Goal: Task Accomplishment & Management: Manage account settings

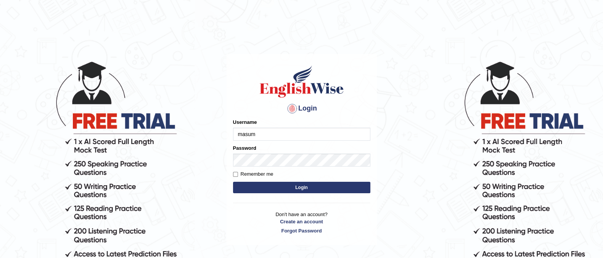
type input "masum"
click at [331, 190] on button "Login" at bounding box center [301, 187] width 137 height 11
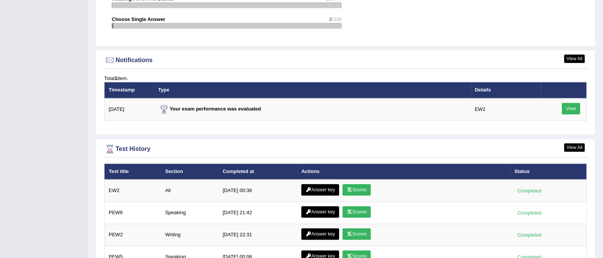
scroll to position [953, 0]
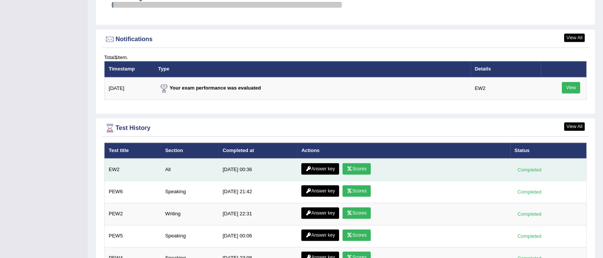
click at [352, 165] on link "Scores" at bounding box center [356, 168] width 28 height 11
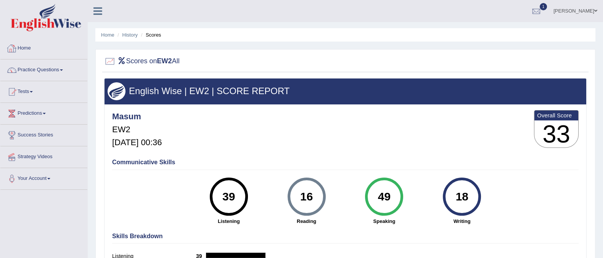
click at [30, 48] on link "Home" at bounding box center [43, 47] width 87 height 19
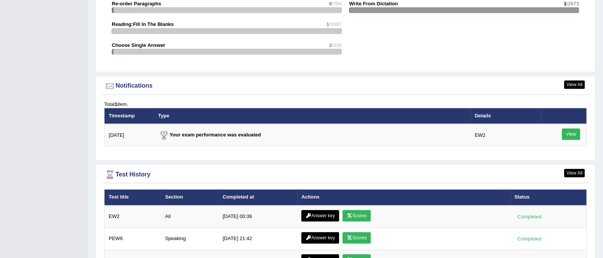
scroll to position [858, 0]
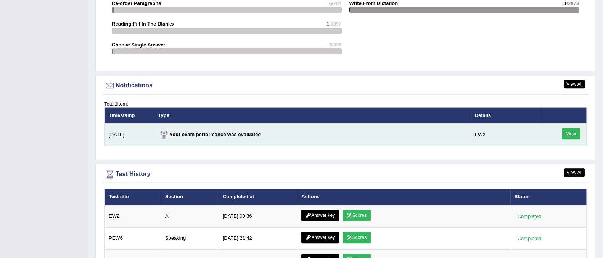
click at [570, 132] on link "View" at bounding box center [571, 133] width 18 height 11
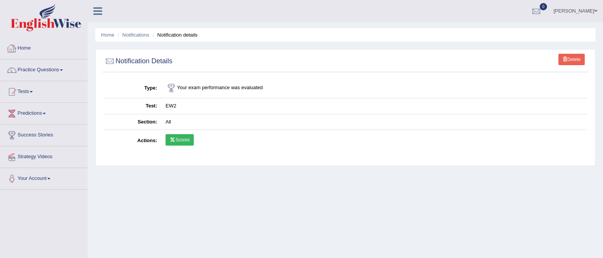
click at [30, 47] on link "Home" at bounding box center [43, 47] width 87 height 19
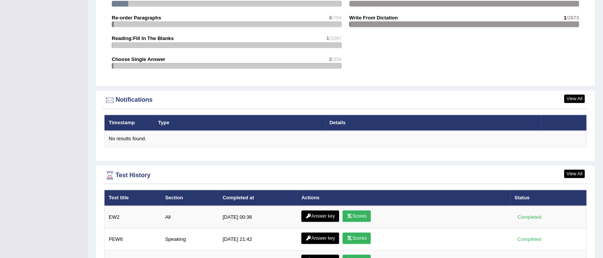
scroll to position [858, 0]
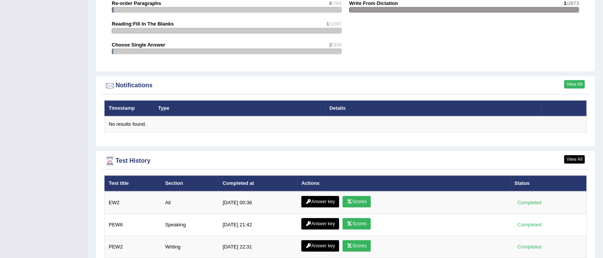
click at [568, 85] on link "View All" at bounding box center [574, 84] width 21 height 8
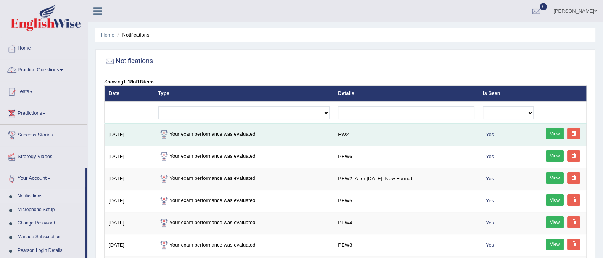
click at [549, 134] on link "View" at bounding box center [555, 133] width 18 height 11
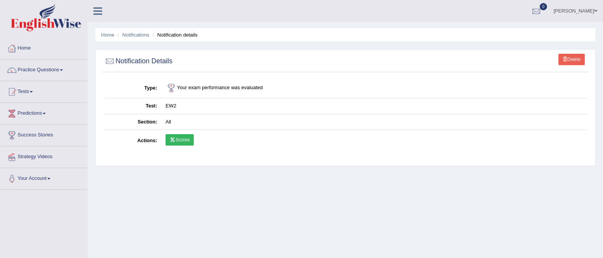
click at [569, 61] on link "Delete" at bounding box center [571, 59] width 26 height 11
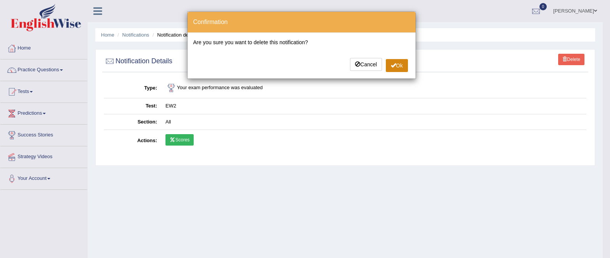
click at [402, 66] on button "Ok" at bounding box center [397, 65] width 22 height 13
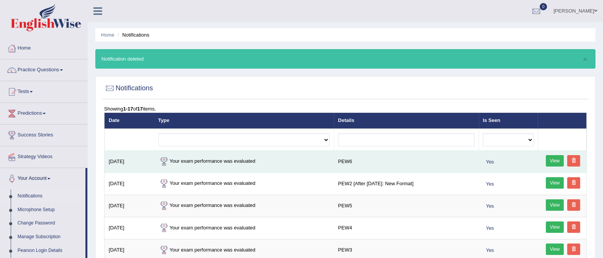
click at [577, 163] on link at bounding box center [573, 160] width 13 height 11
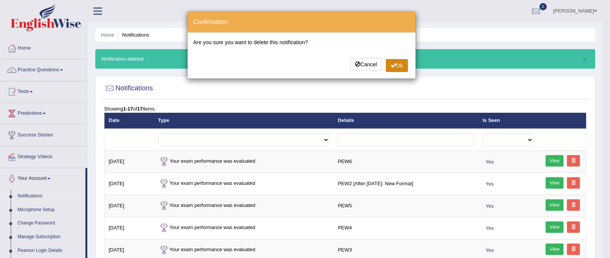
click at [393, 67] on span at bounding box center [393, 65] width 5 height 5
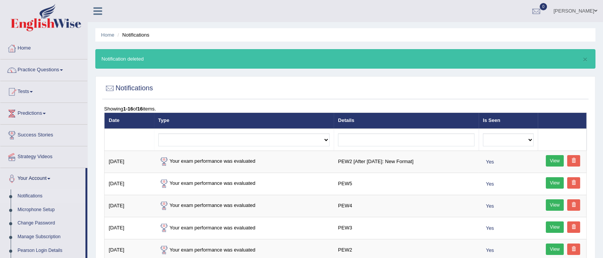
click at [571, 160] on span at bounding box center [573, 160] width 5 height 5
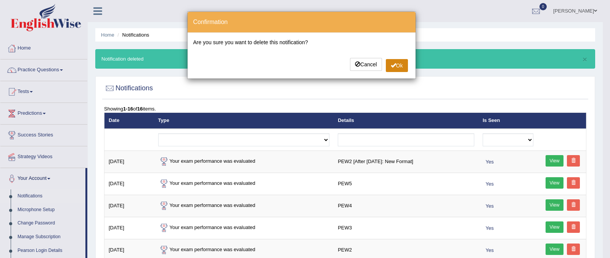
click at [391, 65] on span at bounding box center [393, 65] width 5 height 5
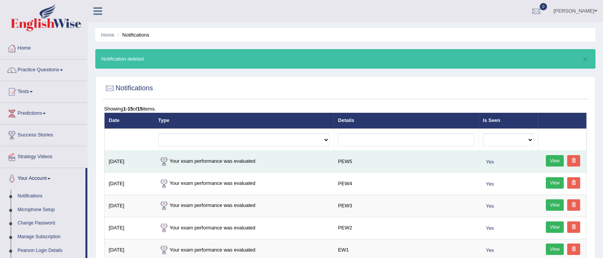
click at [571, 160] on span at bounding box center [573, 160] width 5 height 5
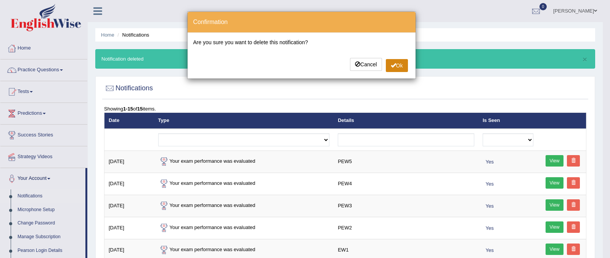
click at [394, 66] on span at bounding box center [393, 65] width 5 height 5
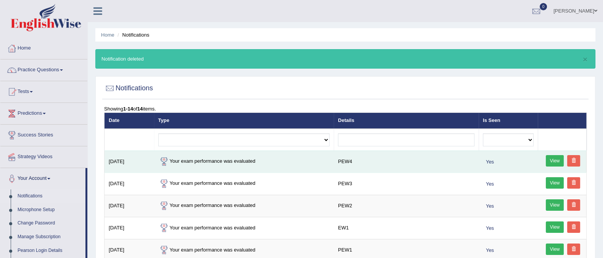
click at [574, 163] on link at bounding box center [573, 160] width 13 height 11
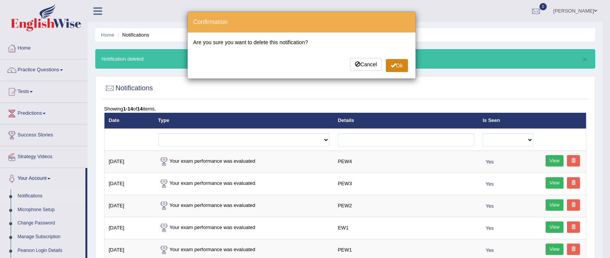
click at [396, 69] on button "Ok" at bounding box center [397, 65] width 22 height 13
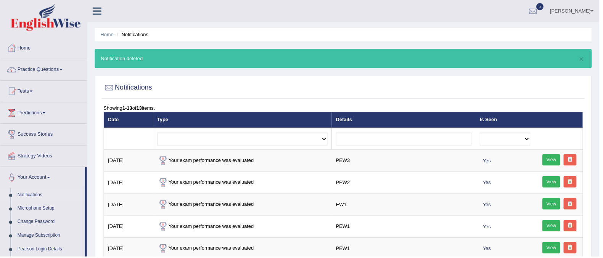
click at [570, 161] on link at bounding box center [573, 160] width 13 height 11
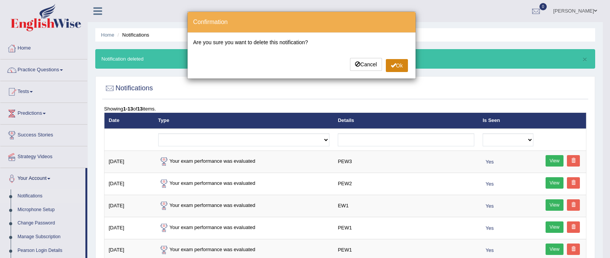
click at [390, 68] on button "Ok" at bounding box center [397, 65] width 22 height 13
click at [396, 66] on button "Ok" at bounding box center [397, 65] width 22 height 13
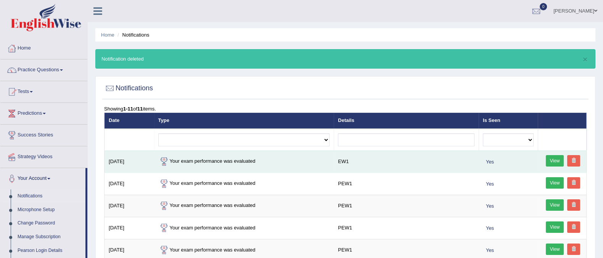
click at [577, 159] on link at bounding box center [573, 160] width 13 height 11
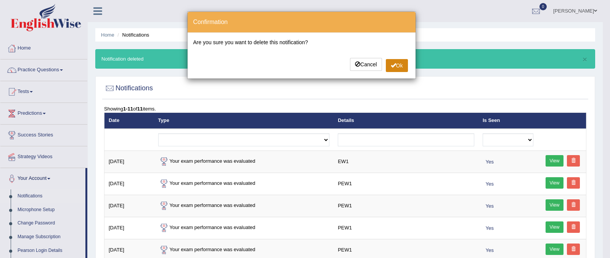
click at [399, 65] on button "Ok" at bounding box center [397, 65] width 22 height 13
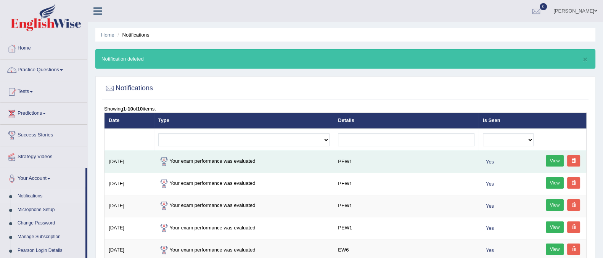
click at [570, 161] on link at bounding box center [573, 160] width 13 height 11
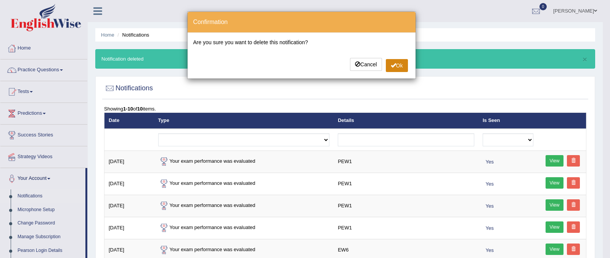
click at [396, 62] on button "Ok" at bounding box center [397, 65] width 22 height 13
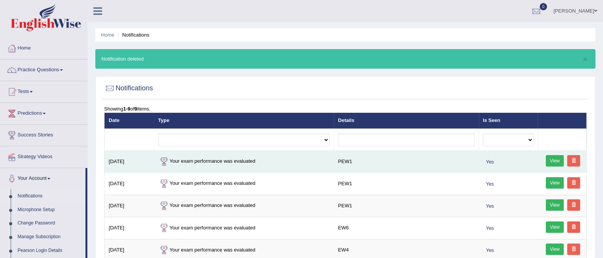
click at [578, 161] on link at bounding box center [573, 160] width 13 height 11
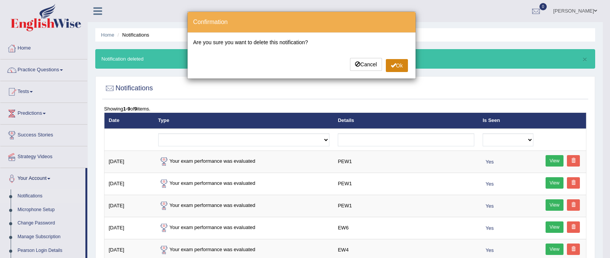
click at [393, 67] on span at bounding box center [393, 65] width 5 height 5
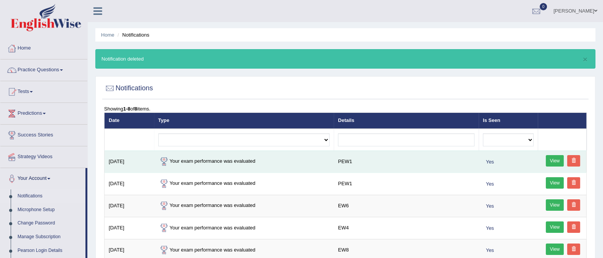
click at [571, 163] on link at bounding box center [573, 160] width 13 height 11
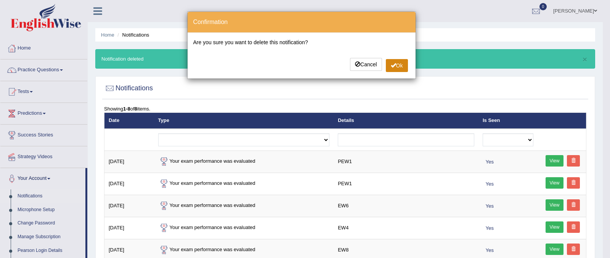
click at [390, 67] on button "Ok" at bounding box center [397, 65] width 22 height 13
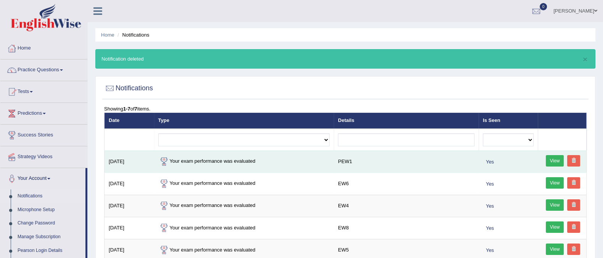
click at [575, 160] on span at bounding box center [573, 160] width 5 height 5
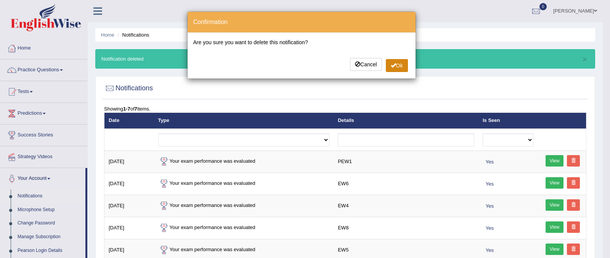
click at [400, 66] on button "Ok" at bounding box center [397, 65] width 22 height 13
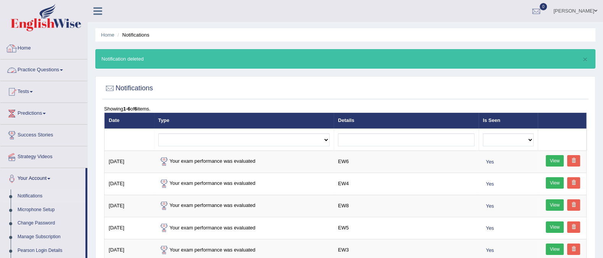
click at [30, 48] on link "Home" at bounding box center [43, 47] width 87 height 19
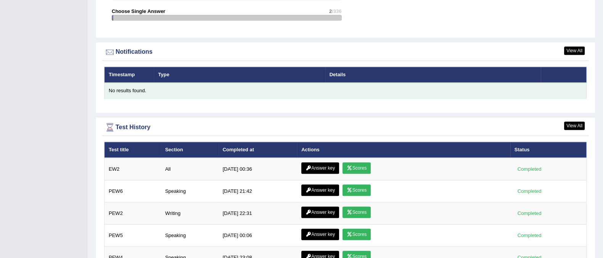
scroll to position [905, 0]
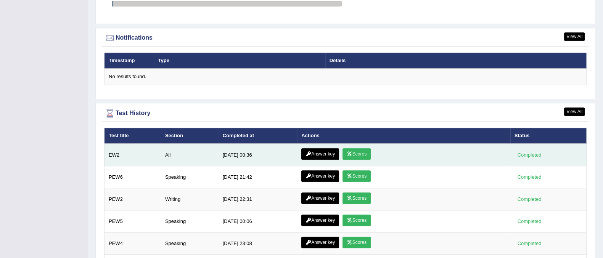
click at [360, 150] on link "Scores" at bounding box center [356, 153] width 28 height 11
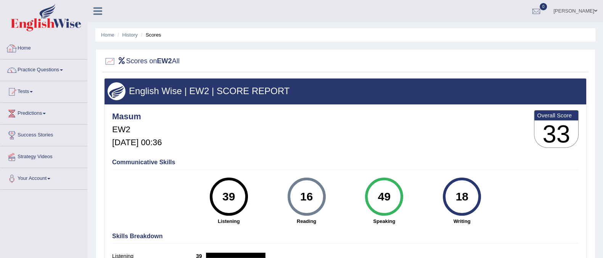
click at [26, 50] on link "Home" at bounding box center [43, 47] width 87 height 19
